Goal: Task Accomplishment & Management: Complete application form

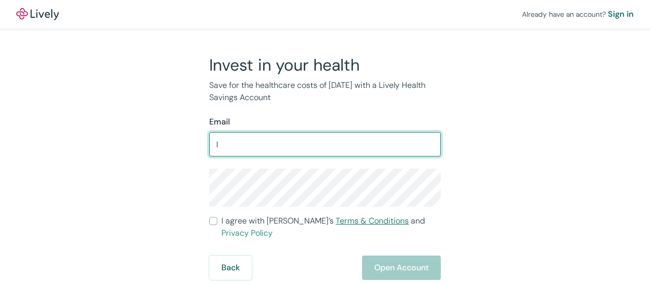
type input "[EMAIL_ADDRESS][DOMAIN_NAME]"
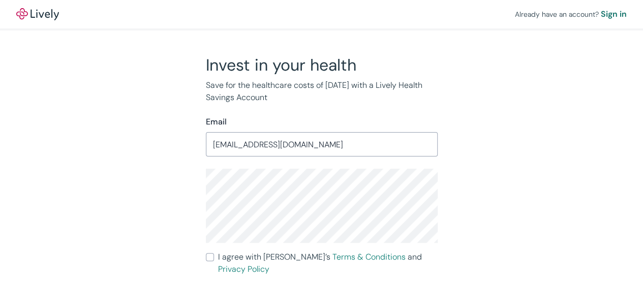
click at [212, 257] on input "I agree with Lively’s Terms & Conditions and Privacy Policy" at bounding box center [210, 257] width 8 height 8
checkbox input "true"
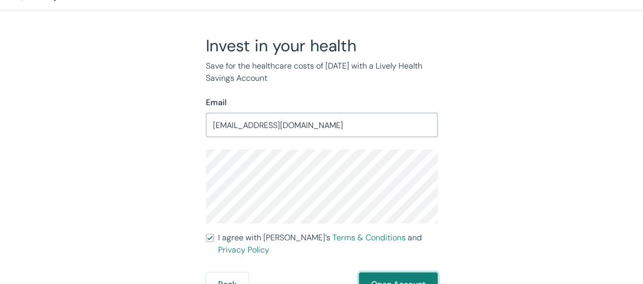
click at [397, 272] on button "Open Account" at bounding box center [398, 284] width 79 height 24
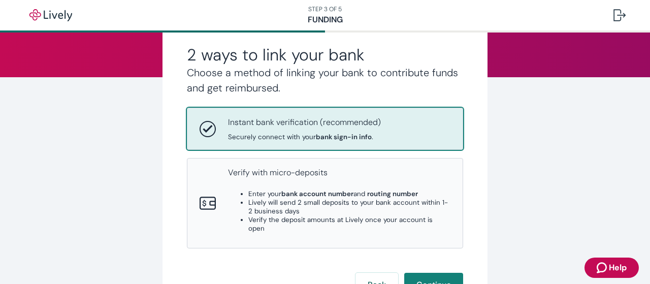
scroll to position [110, 0]
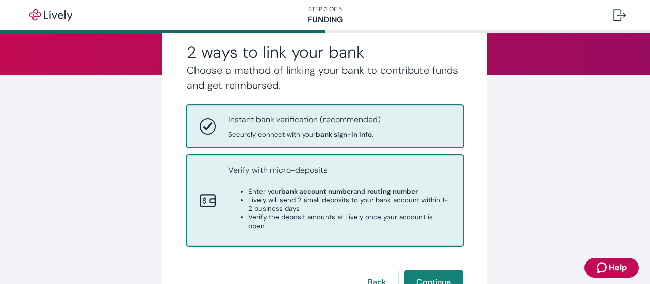
click at [310, 210] on li "Lively will send 2 small deposits to your bank account within 1-2 business days" at bounding box center [349, 204] width 202 height 17
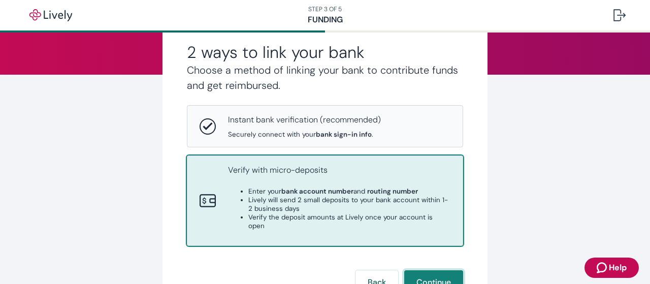
click at [438, 270] on button "Continue" at bounding box center [433, 282] width 59 height 24
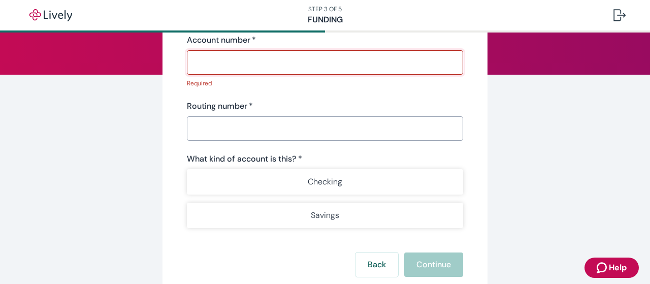
click at [190, 118] on input "Routing number   *" at bounding box center [325, 128] width 276 height 20
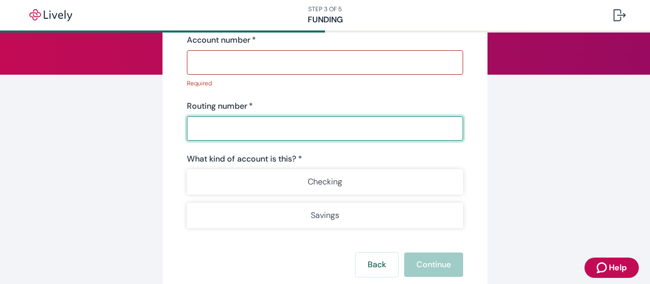
paste input "026013673"
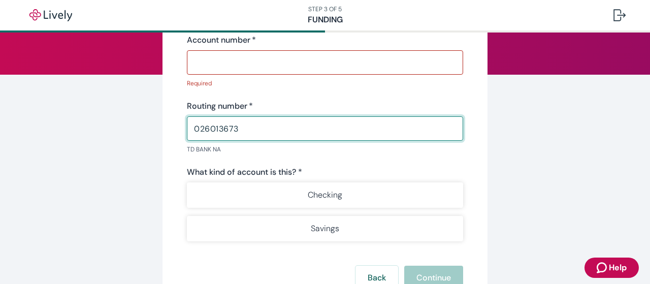
type input "026013673"
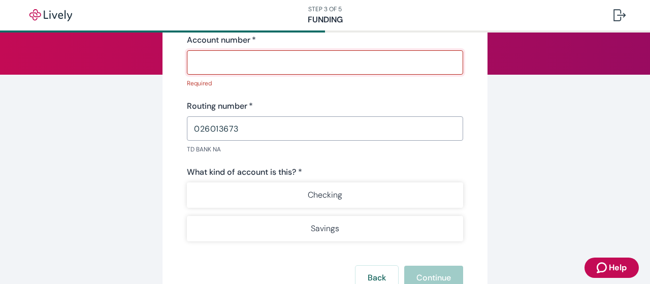
click at [198, 66] on input "Account number   *" at bounding box center [325, 62] width 276 height 20
paste input "4334744772"
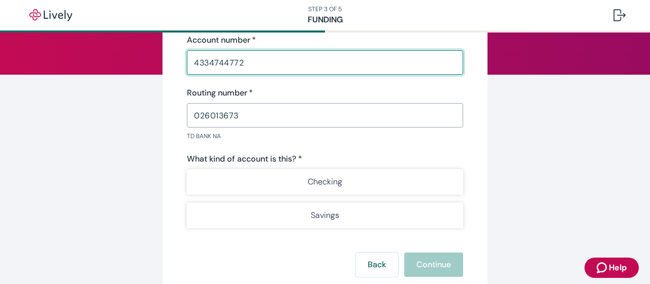
type input "4334744772"
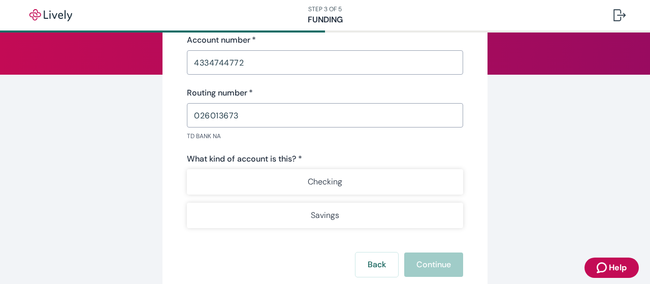
click at [312, 167] on div "What kind of account is this? * Checking Savings" at bounding box center [325, 190] width 276 height 75
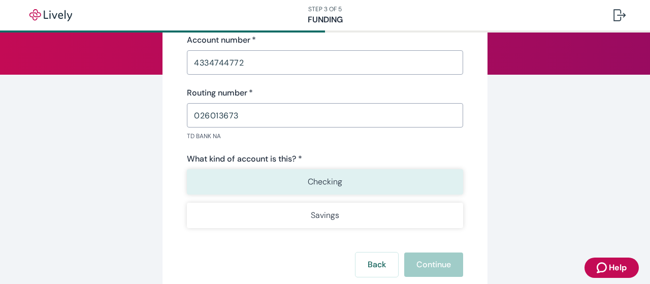
click at [314, 174] on button "Checking" at bounding box center [325, 181] width 276 height 25
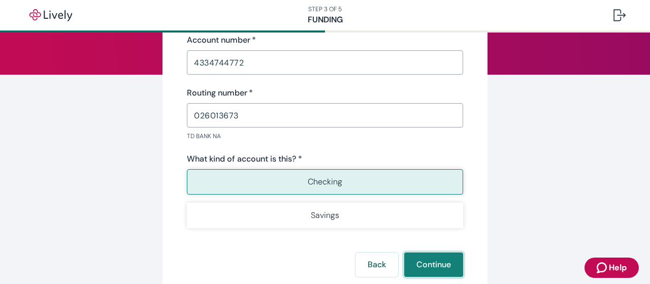
click at [427, 265] on button "Continue" at bounding box center [433, 264] width 59 height 24
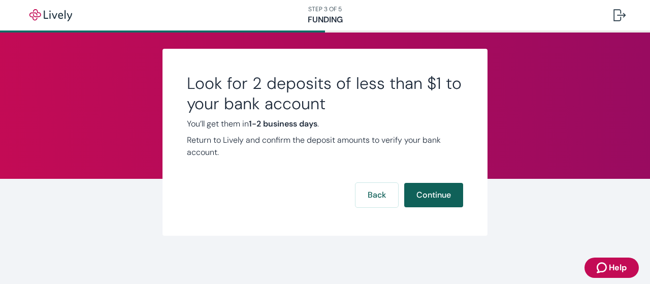
click at [440, 198] on button "Continue" at bounding box center [433, 195] width 59 height 24
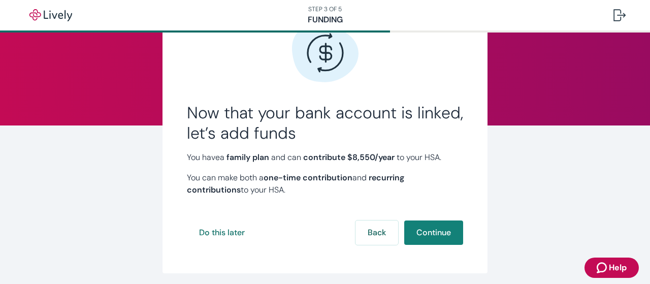
scroll to position [61, 0]
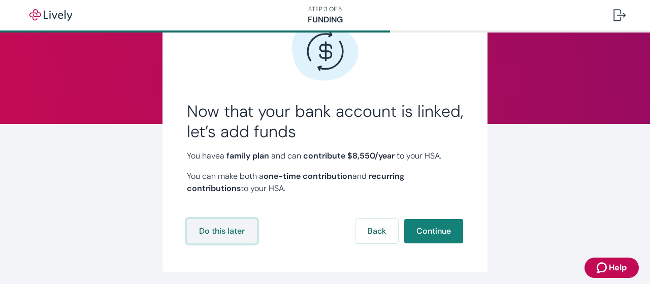
click at [220, 234] on button "Do this later" at bounding box center [222, 231] width 70 height 24
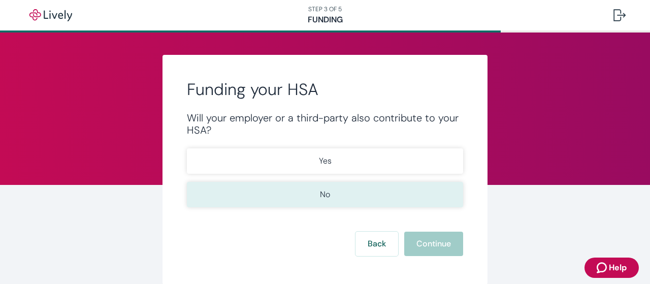
click at [323, 192] on p "No" at bounding box center [325, 194] width 10 height 12
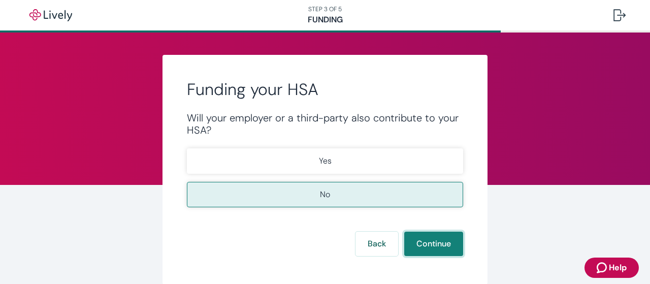
click at [420, 237] on button "Continue" at bounding box center [433, 244] width 59 height 24
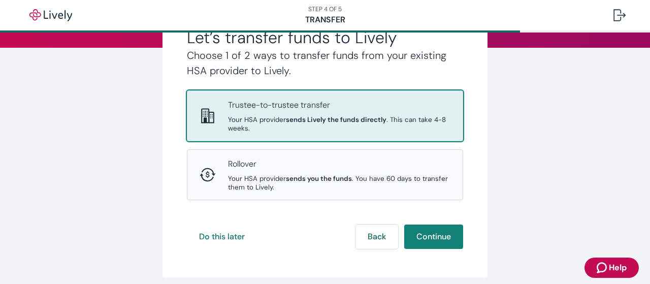
scroll to position [141, 0]
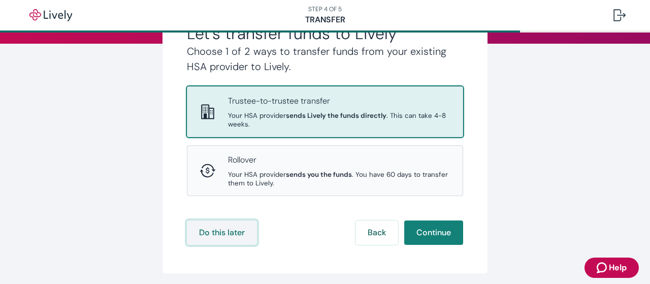
click at [218, 236] on button "Do this later" at bounding box center [222, 232] width 70 height 24
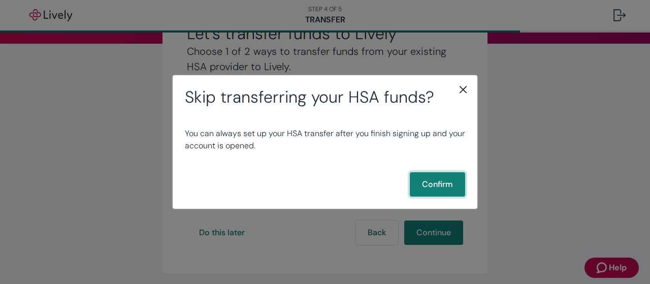
click at [442, 179] on button "Confirm" at bounding box center [437, 184] width 55 height 24
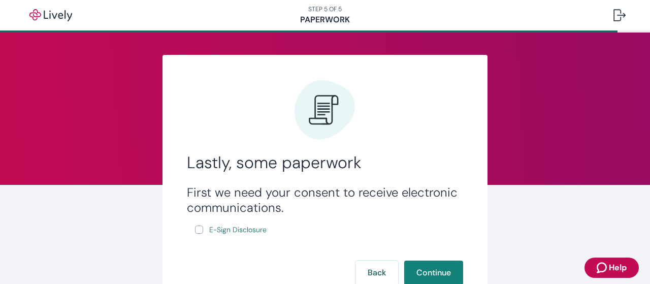
click at [197, 233] on input "E-Sign Disclosure" at bounding box center [199, 230] width 8 height 8
checkbox input "true"
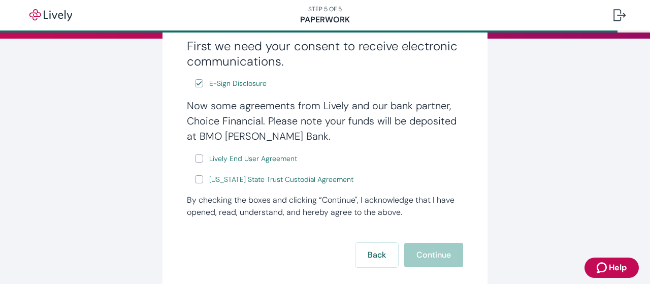
scroll to position [147, 0]
